Goal: Information Seeking & Learning: Learn about a topic

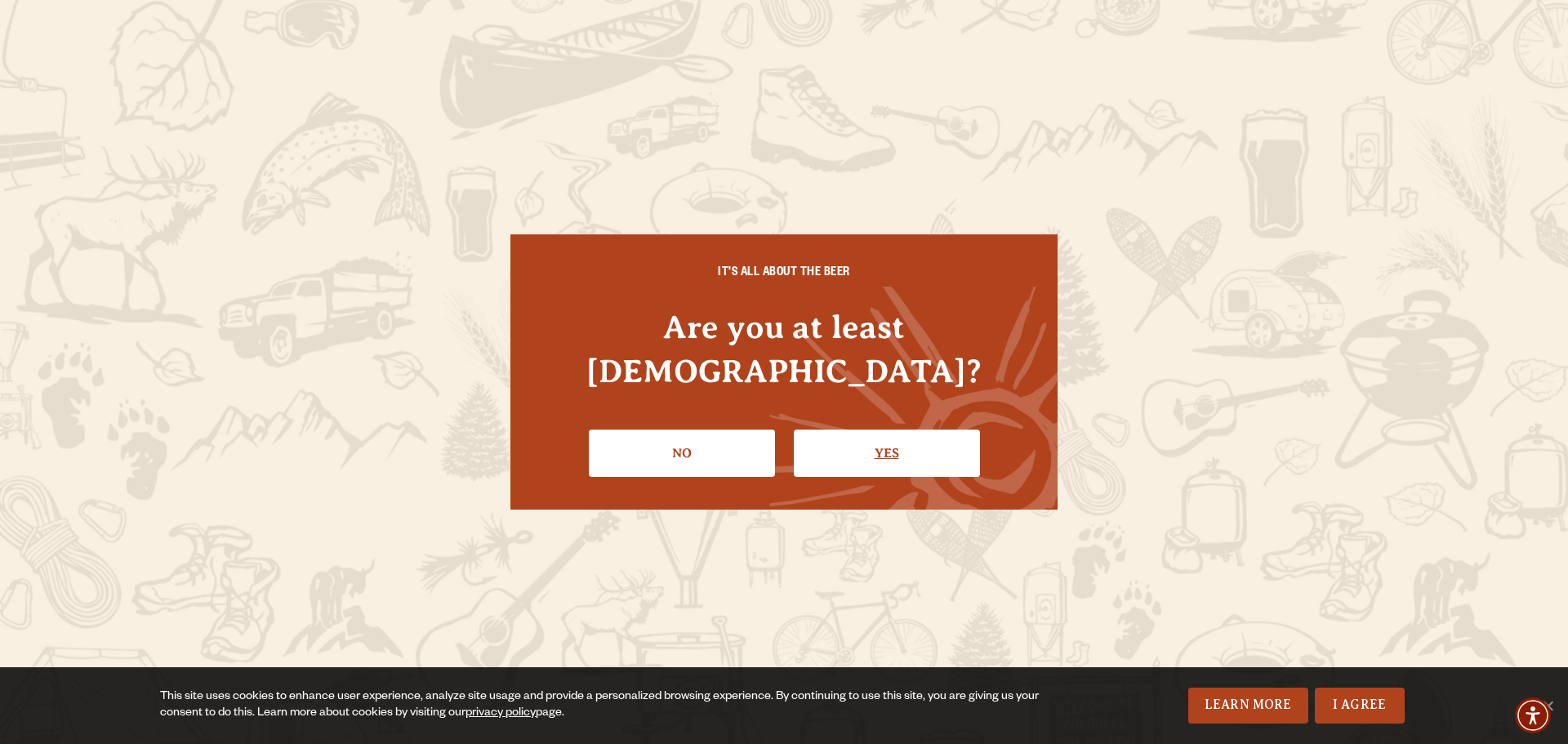
click at [849, 437] on link "Yes" at bounding box center [887, 453] width 187 height 47
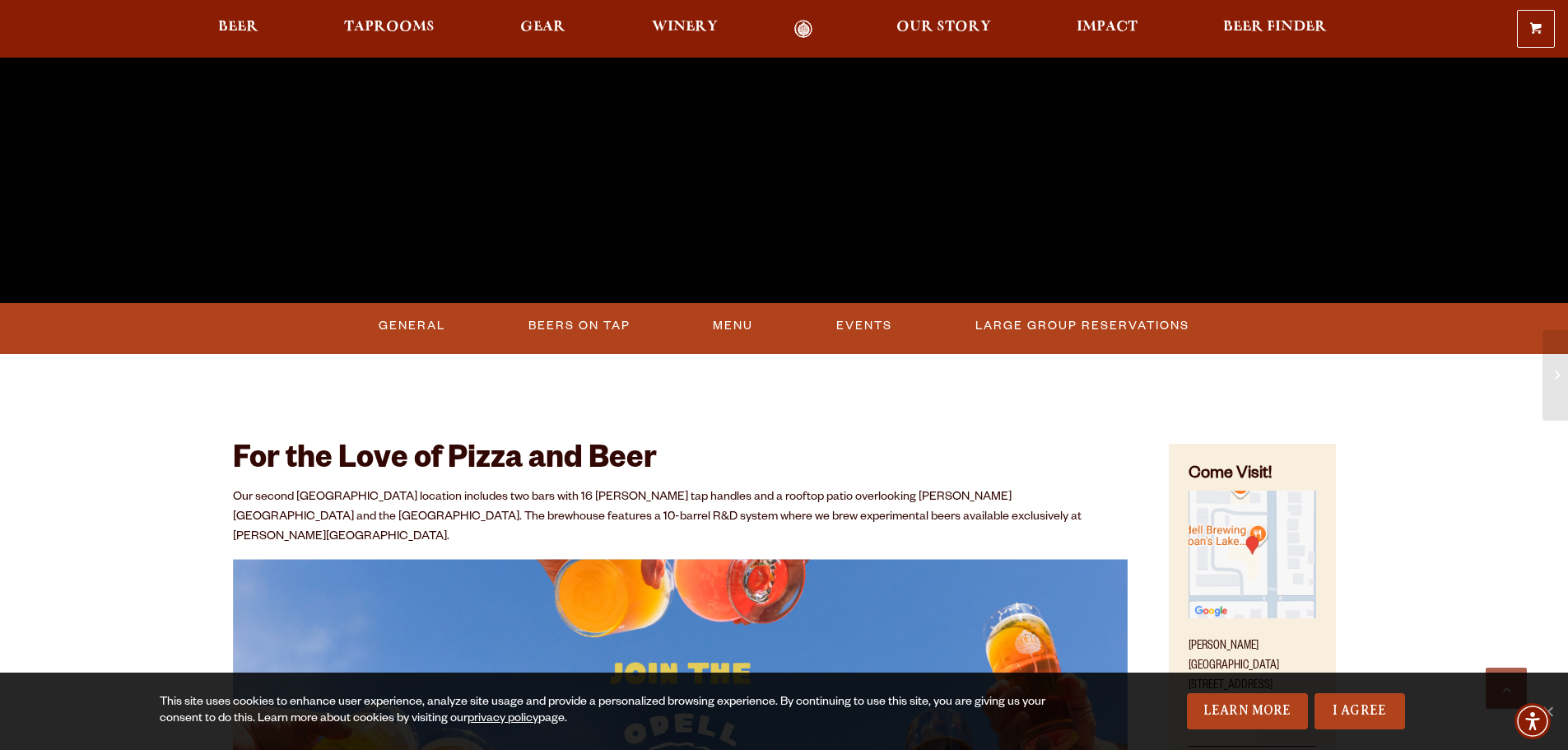
scroll to position [658, 0]
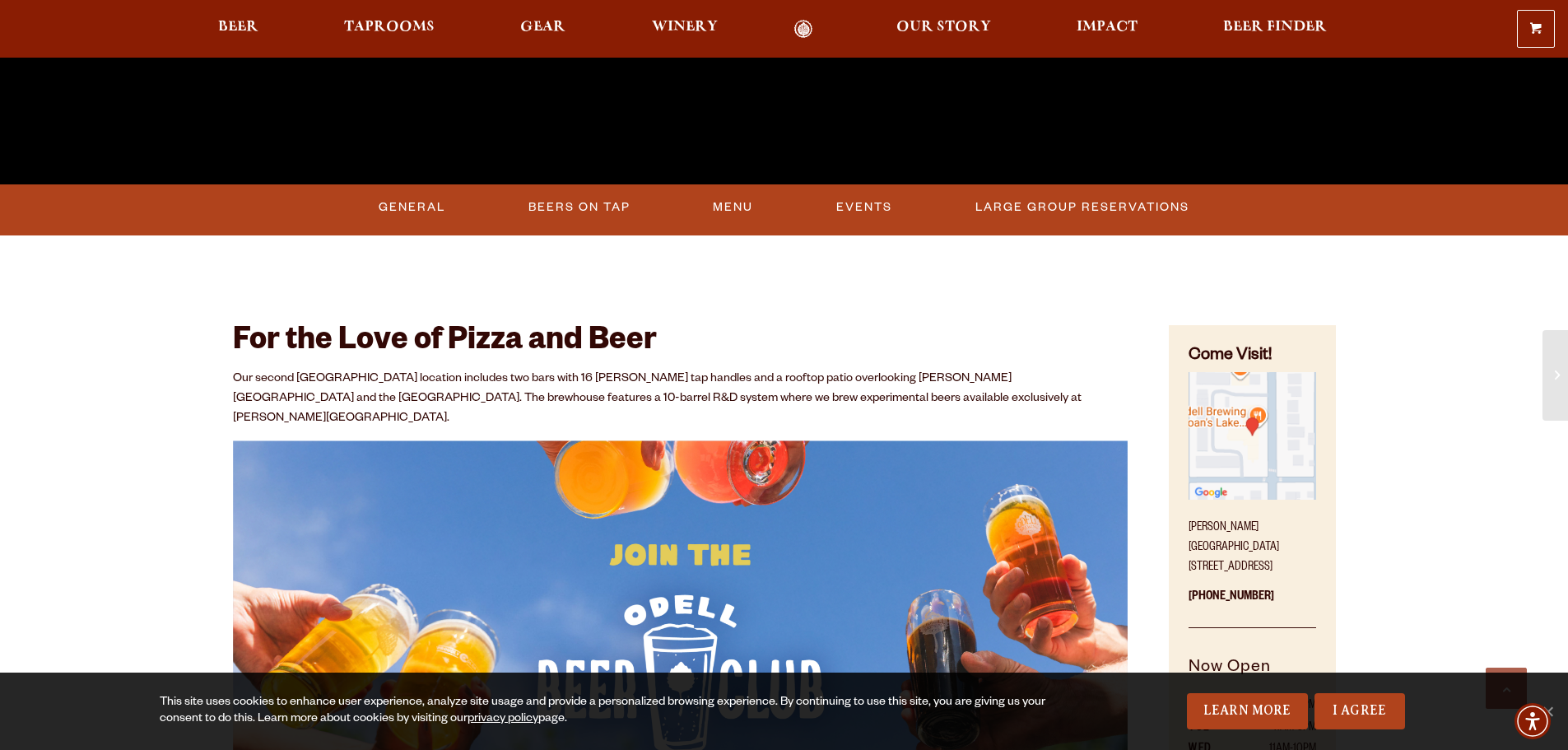
click at [823, 223] on ul "General Beers On Tap Menu Events Large Group Reservations" at bounding box center [784, 207] width 963 height 38
click at [858, 203] on link "Events" at bounding box center [864, 207] width 69 height 38
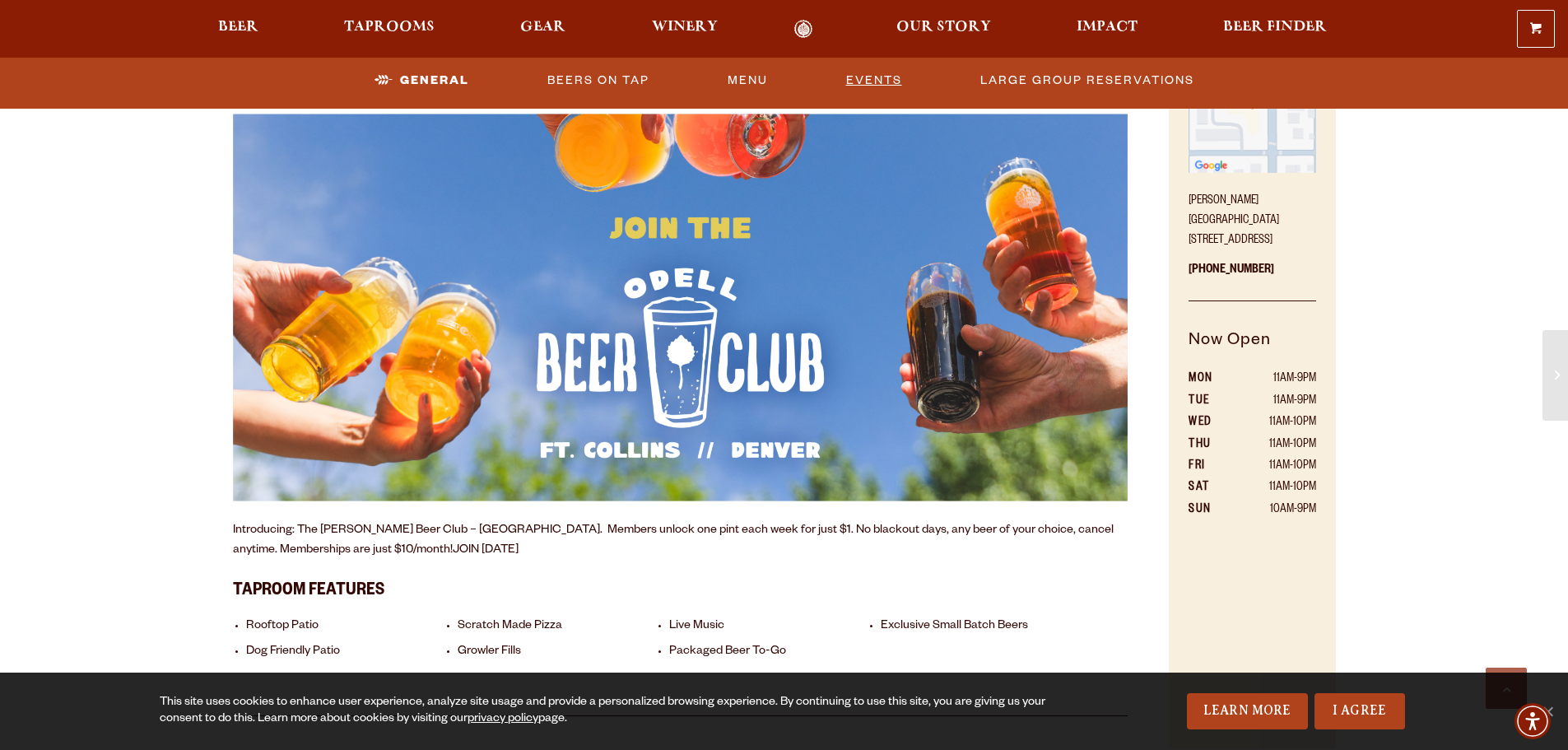
scroll to position [821, 0]
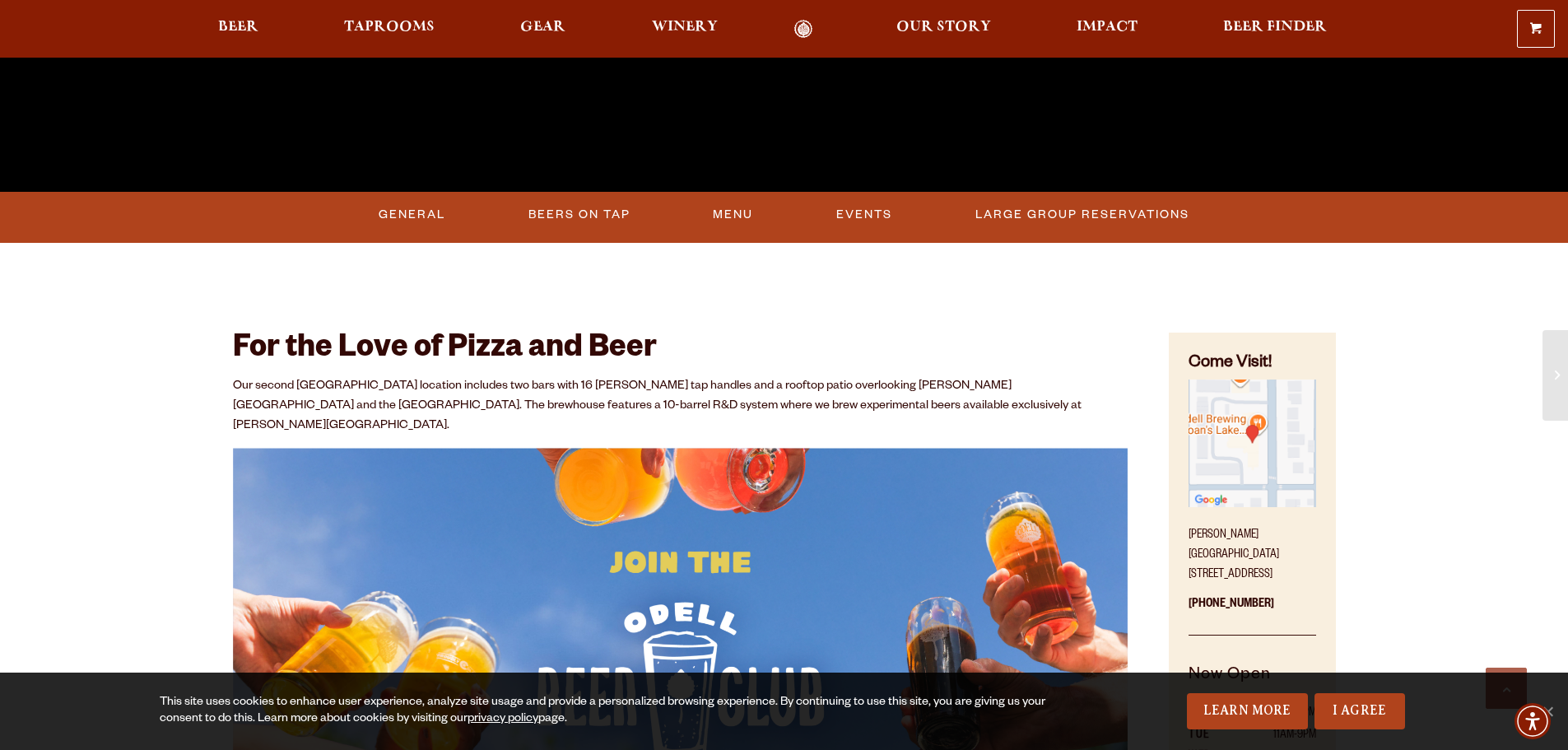
scroll to position [658, 0]
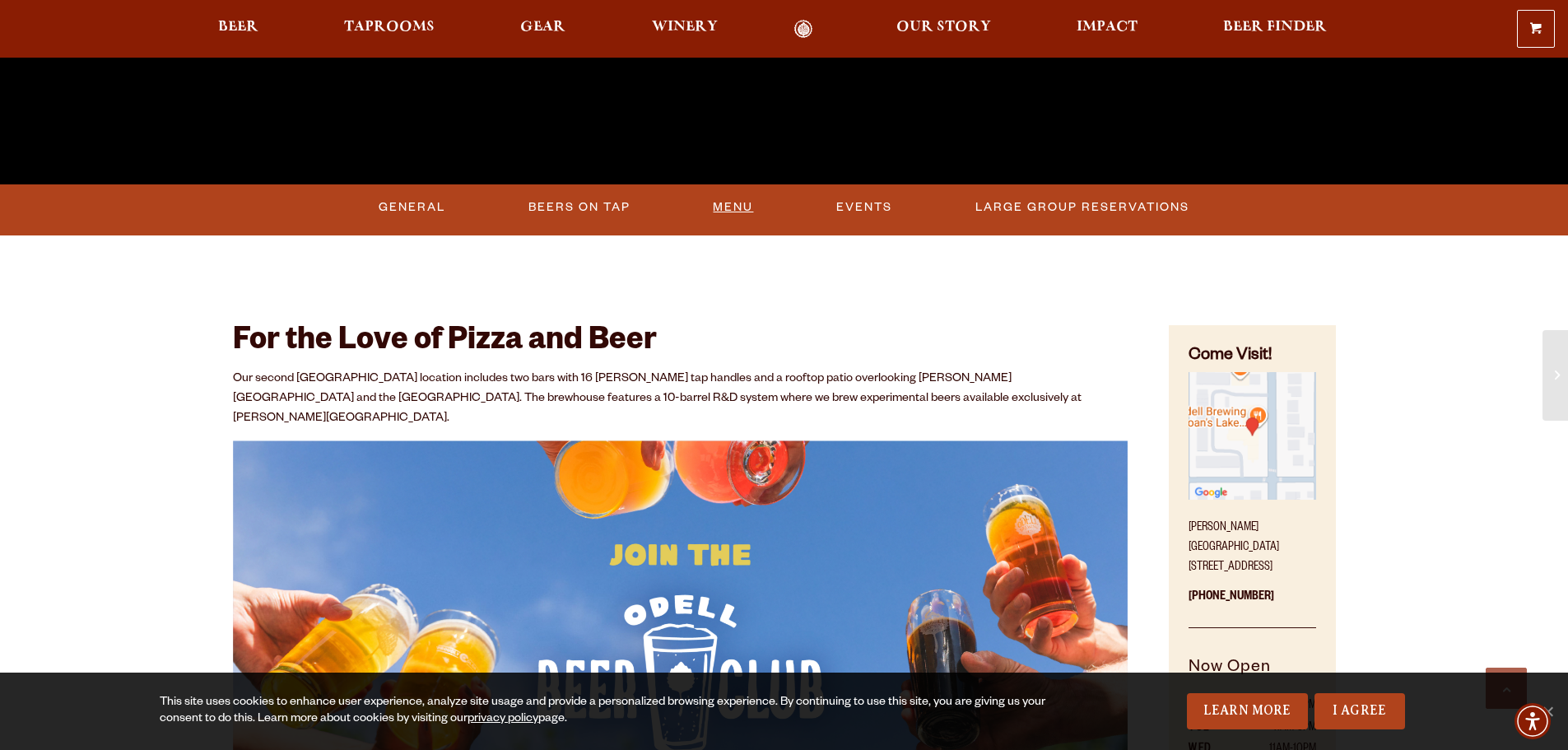
click at [742, 201] on link "Menu" at bounding box center [733, 207] width 54 height 38
